Goal: Navigation & Orientation: Find specific page/section

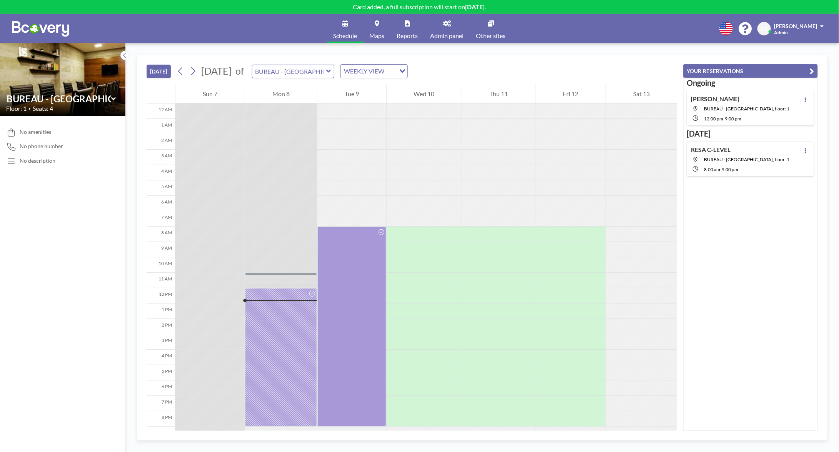
scroll to position [45, 0]
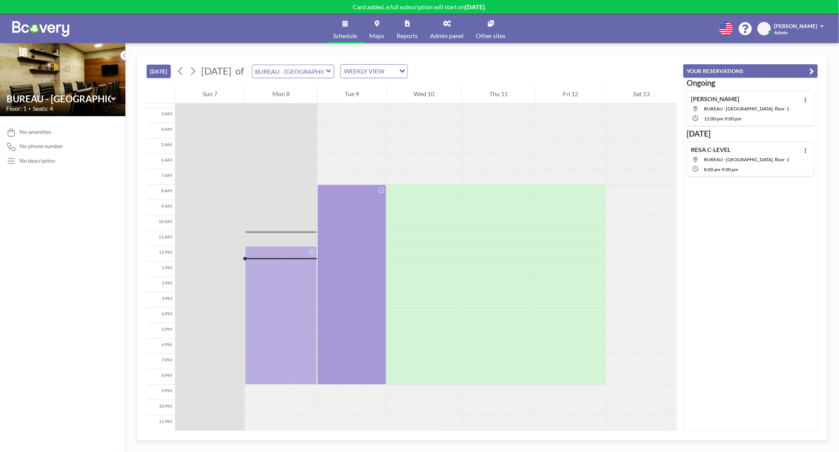
click at [396, 72] on div "WEEKLY VIEW" at bounding box center [368, 71] width 55 height 12
click at [398, 70] on input "Search for option" at bounding box center [370, 71] width 56 height 10
click at [196, 68] on icon at bounding box center [192, 71] width 7 height 12
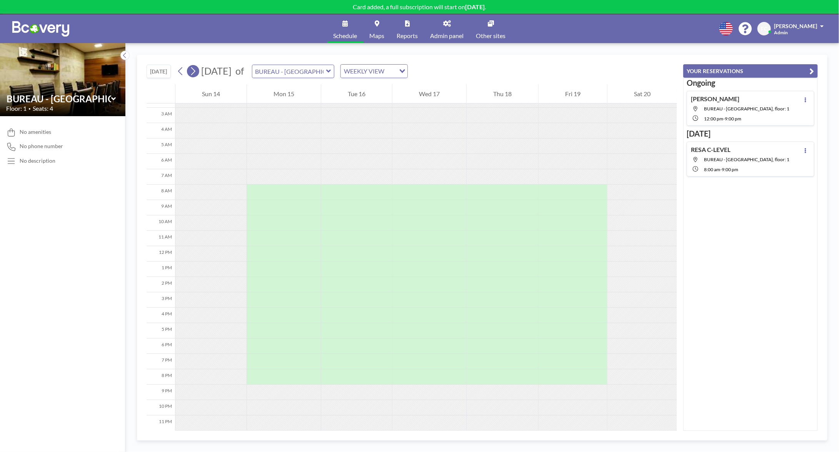
click at [194, 70] on icon at bounding box center [192, 71] width 7 height 12
click at [193, 70] on icon at bounding box center [192, 71] width 7 height 12
click at [192, 70] on icon at bounding box center [192, 71] width 7 height 12
click at [149, 71] on button "[DATE]" at bounding box center [159, 71] width 24 height 13
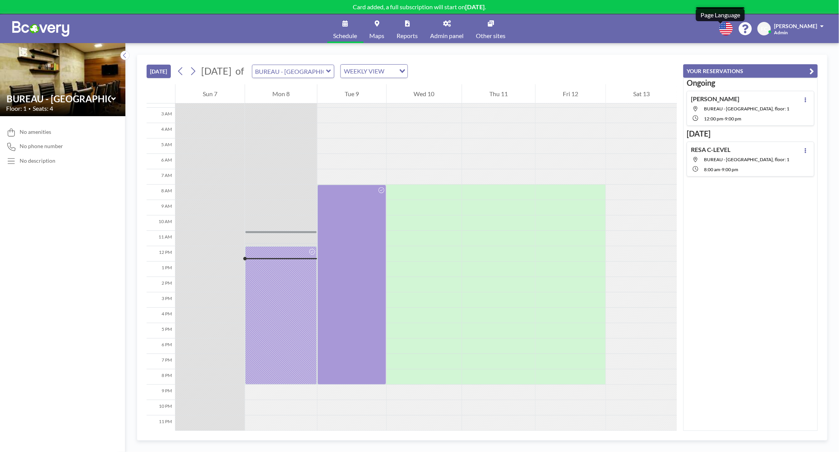
click at [722, 27] on icon at bounding box center [726, 28] width 13 height 13
click at [559, 28] on div at bounding box center [419, 226] width 839 height 452
click at [496, 28] on link "Other sites" at bounding box center [491, 28] width 42 height 29
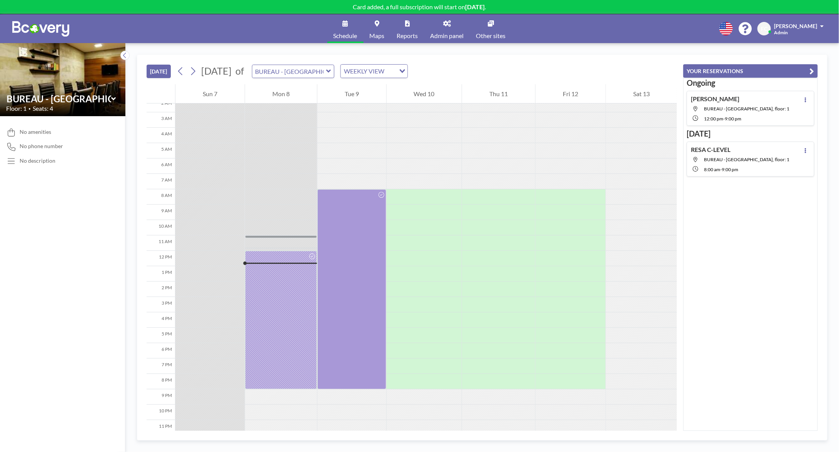
scroll to position [45, 0]
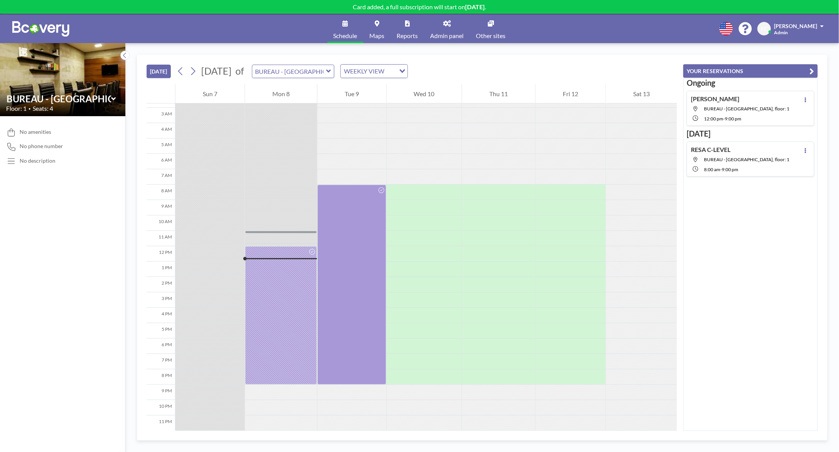
click at [69, 74] on img at bounding box center [62, 80] width 125 height 84
click at [446, 25] on icon at bounding box center [447, 23] width 8 height 6
